Goal: Task Accomplishment & Management: Manage account settings

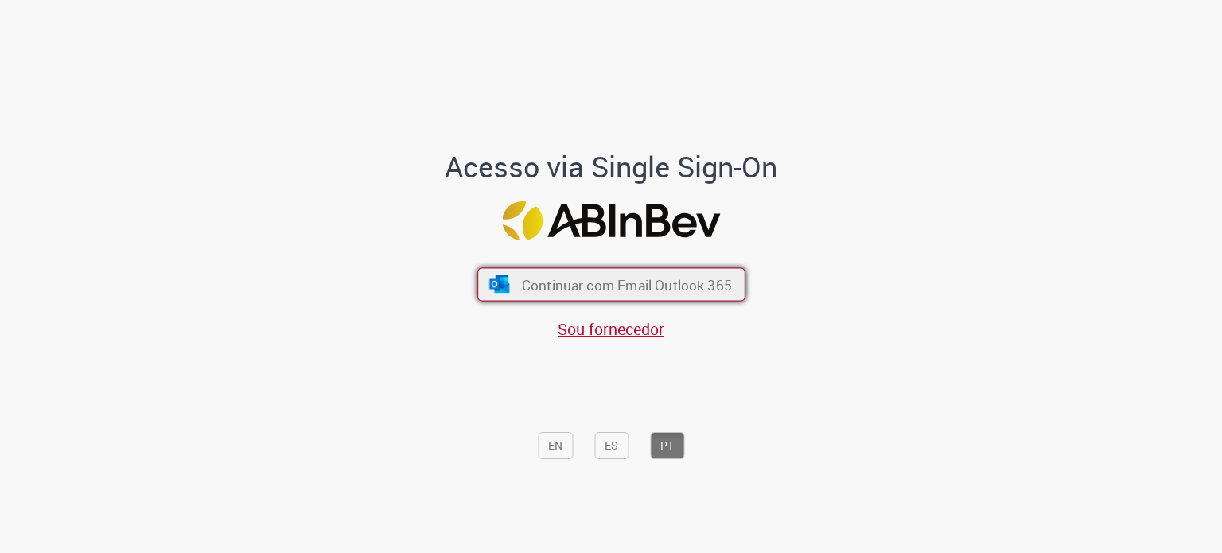
click at [655, 279] on span "Continuar com Email Outlook 365" at bounding box center [626, 284] width 210 height 18
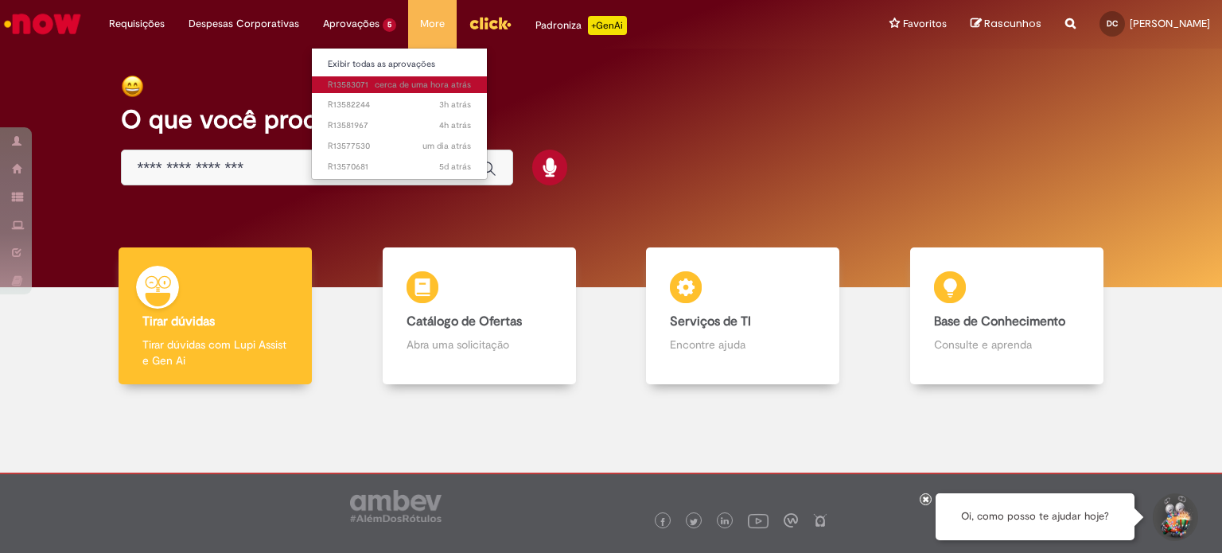
click at [363, 81] on span "cerca de uma hora atrás cerca de uma hora atrás R13583071" at bounding box center [399, 85] width 143 height 13
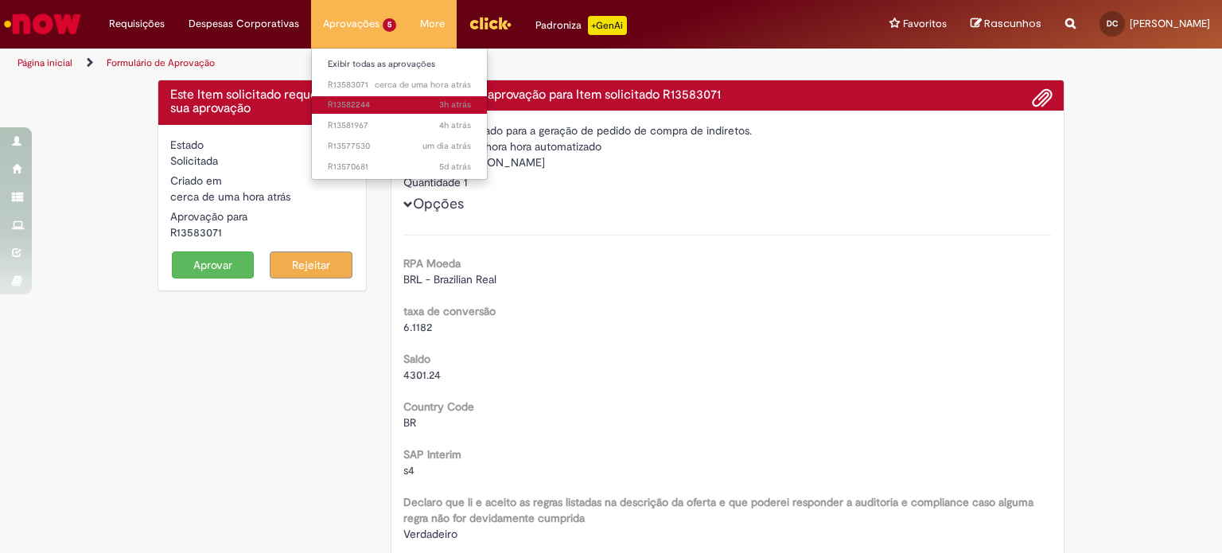
click at [399, 106] on span "3h atrás 3 horas atrás R13582244" at bounding box center [399, 105] width 143 height 13
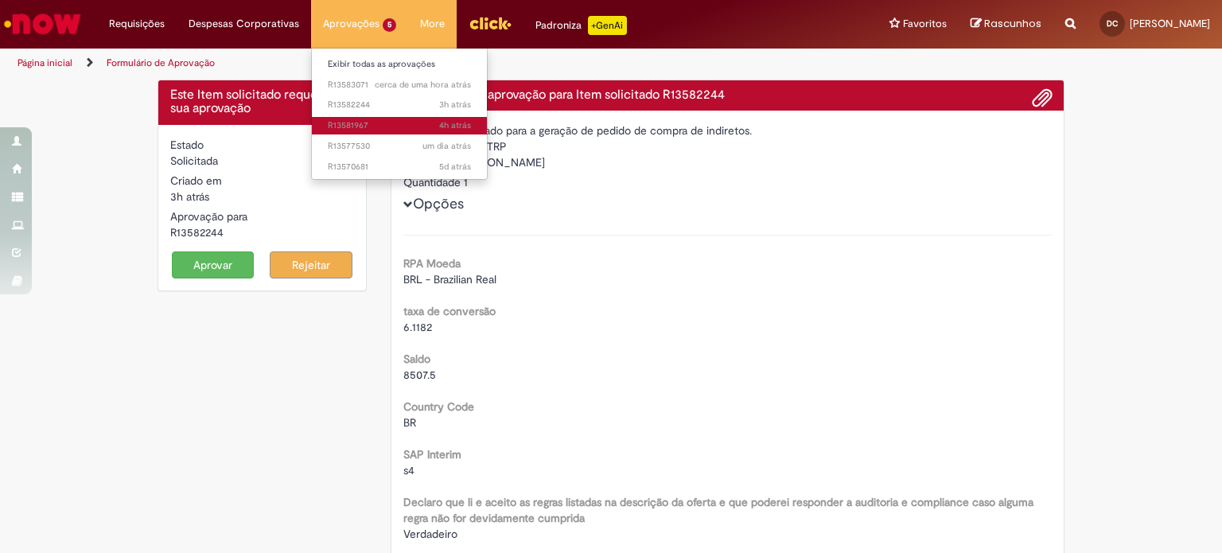
click at [353, 127] on span "4h atrás 4 horas atrás R13581967" at bounding box center [399, 125] width 143 height 13
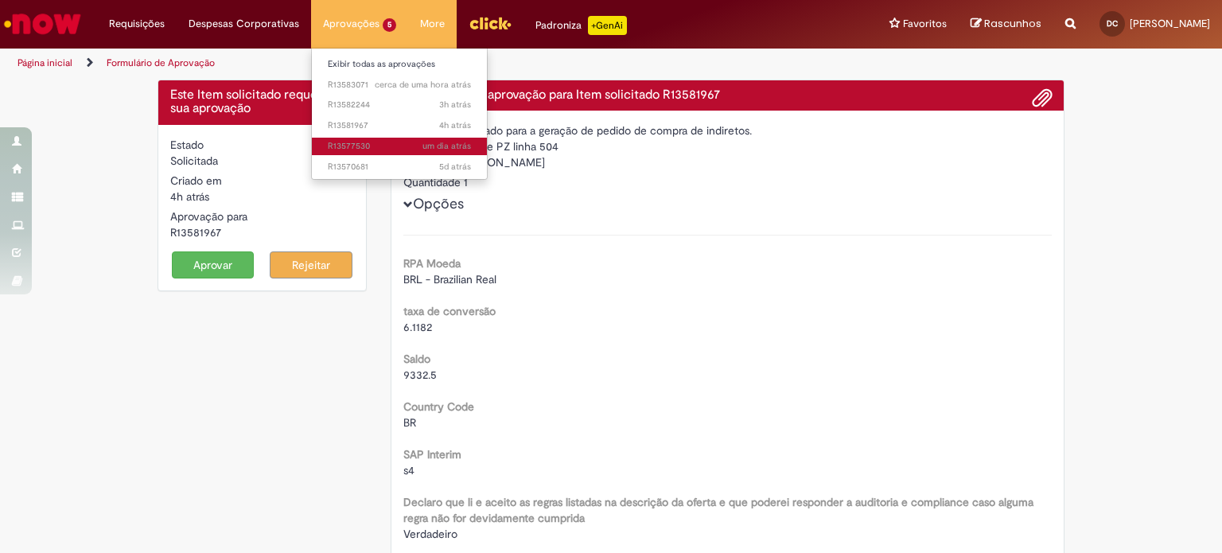
click at [356, 140] on span "um dia atrás um dia atrás R13577530" at bounding box center [399, 146] width 143 height 13
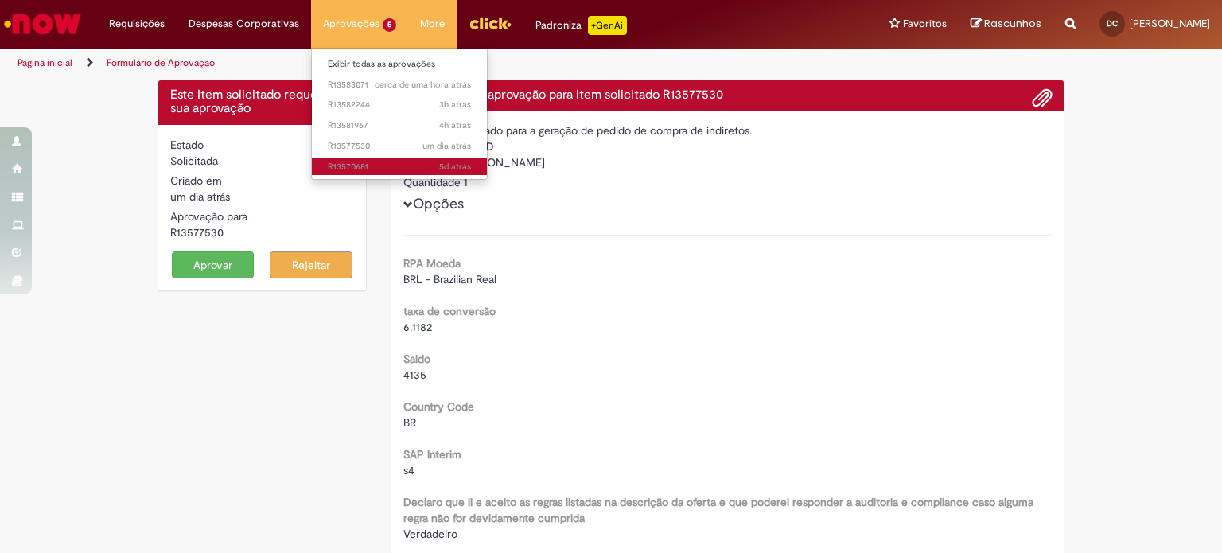
click at [341, 174] on link "5d atrás 5 dias atrás R13570681" at bounding box center [399, 167] width 175 height 18
